Goal: Find specific page/section: Find specific page/section

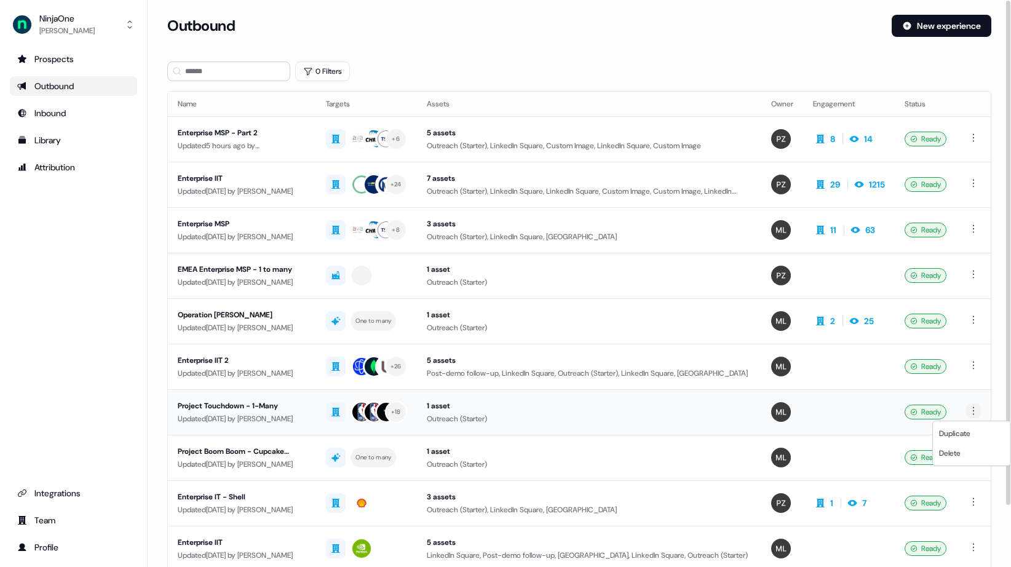
click at [973, 413] on html "For the best experience switch devices to a bigger screen. Go to [DOMAIN_NAME] …" at bounding box center [505, 283] width 1011 height 567
click at [980, 398] on html "For the best experience switch devices to a bigger screen. Go to [DOMAIN_NAME] …" at bounding box center [505, 283] width 1011 height 567
click at [260, 405] on div "Project Touchdown - 1-Many" at bounding box center [242, 406] width 129 height 12
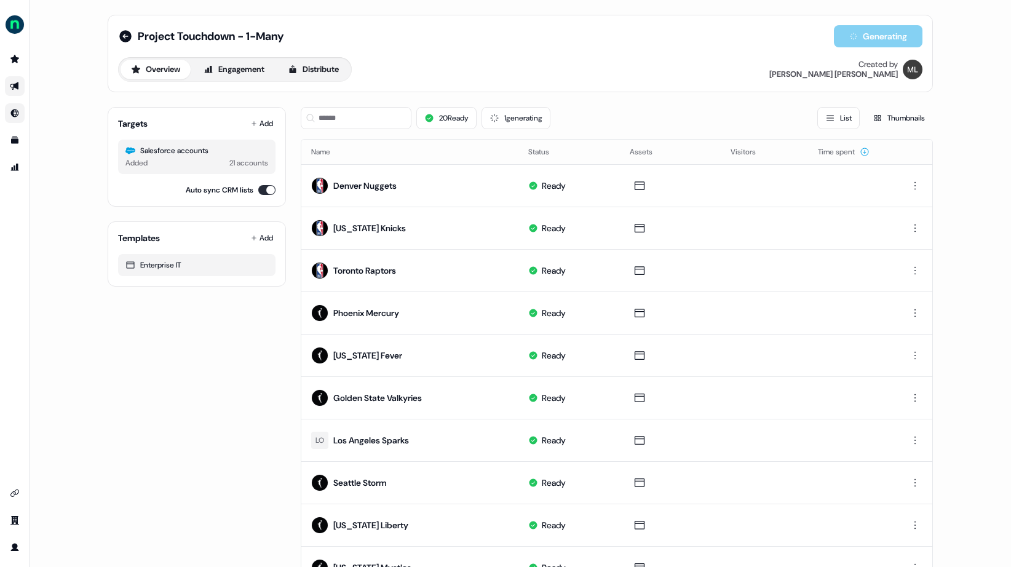
click at [12, 117] on icon "Go to Inbound" at bounding box center [15, 113] width 10 height 10
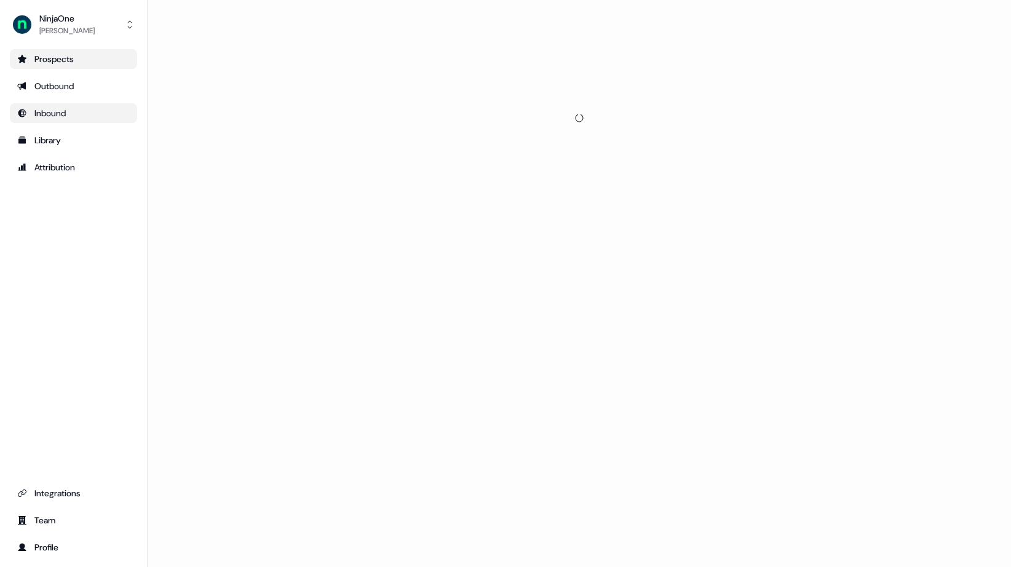
click at [20, 51] on link "Prospects" at bounding box center [73, 59] width 127 height 20
